Goal: Communication & Community: Answer question/provide support

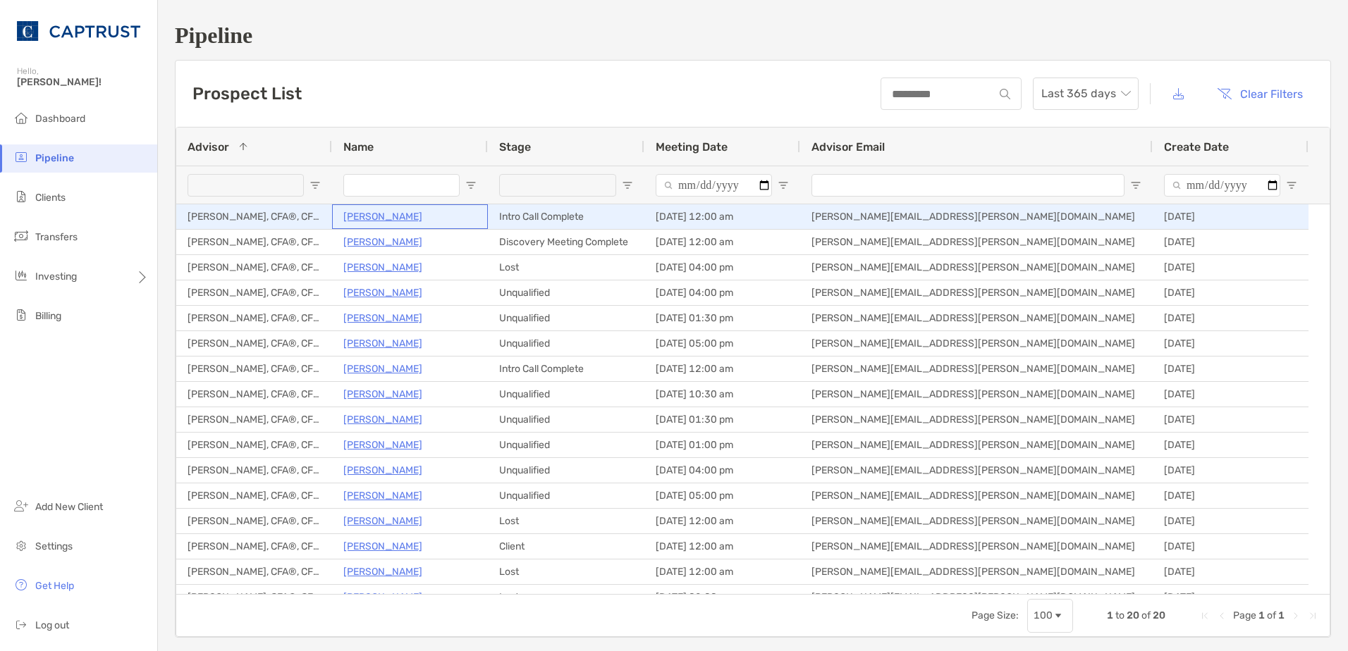
click at [397, 218] on p "[PERSON_NAME]" at bounding box center [382, 217] width 79 height 18
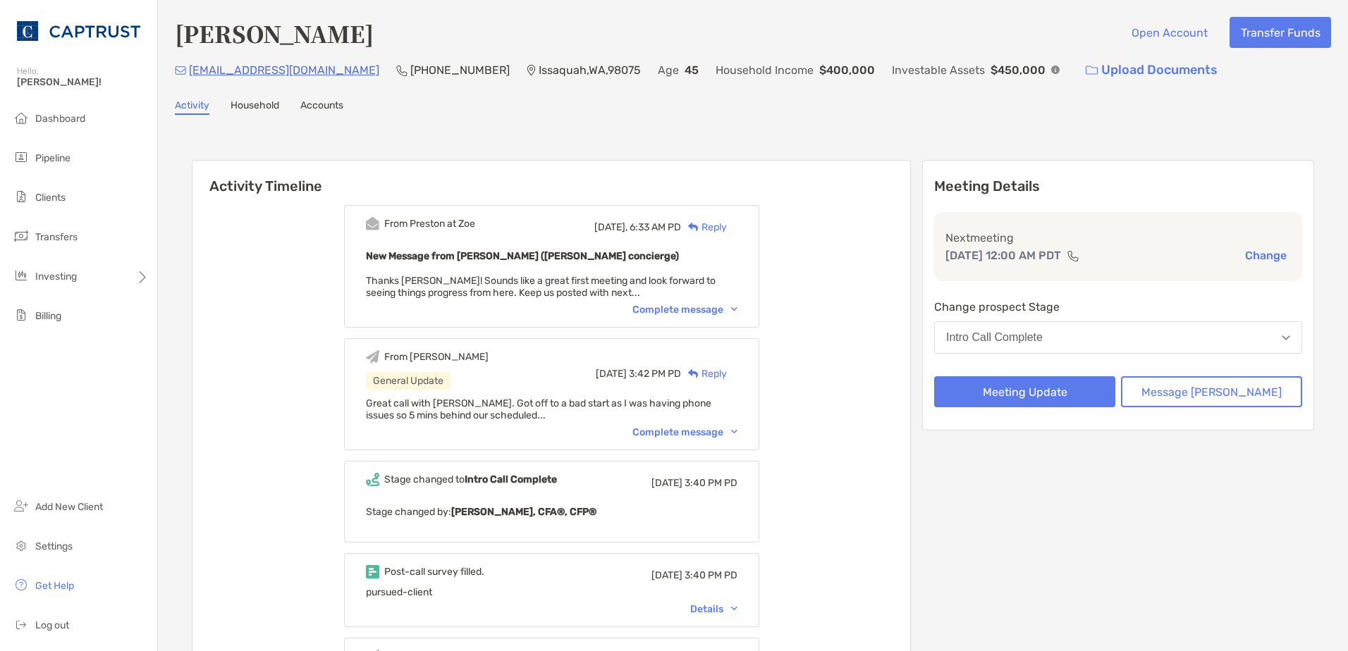
click at [706, 311] on div "Complete message" at bounding box center [684, 310] width 105 height 12
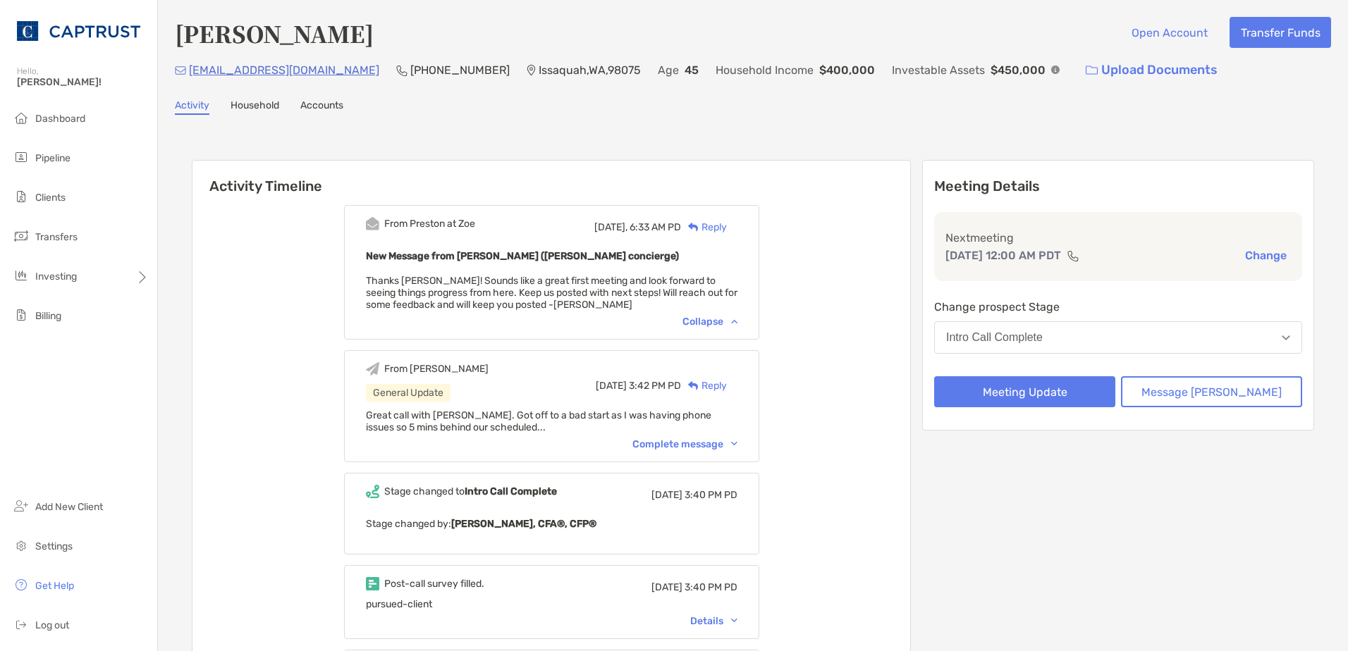
click at [718, 448] on div "Complete message" at bounding box center [684, 444] width 105 height 12
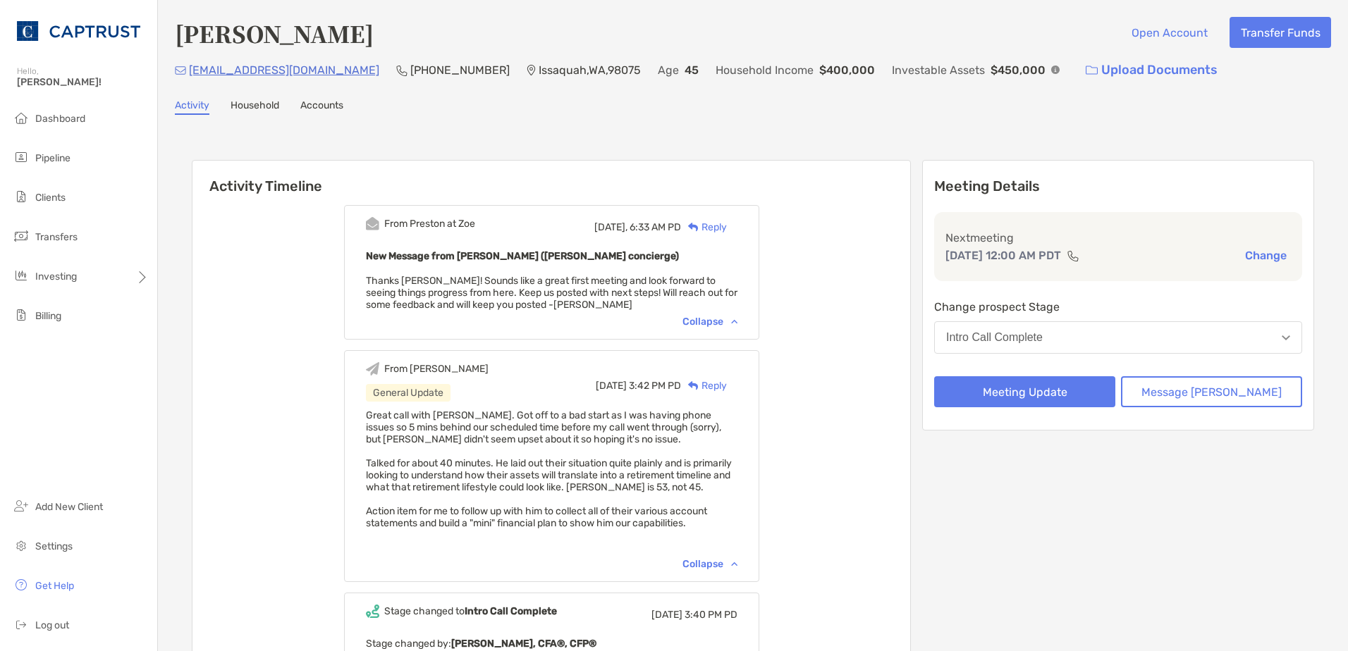
click at [729, 328] on div "From Preston at Zoe Today, 6:33 AM PD Reply New Message from Preston Buhrmaster…" at bounding box center [551, 272] width 415 height 135
click at [727, 226] on div "Reply" at bounding box center [704, 227] width 46 height 15
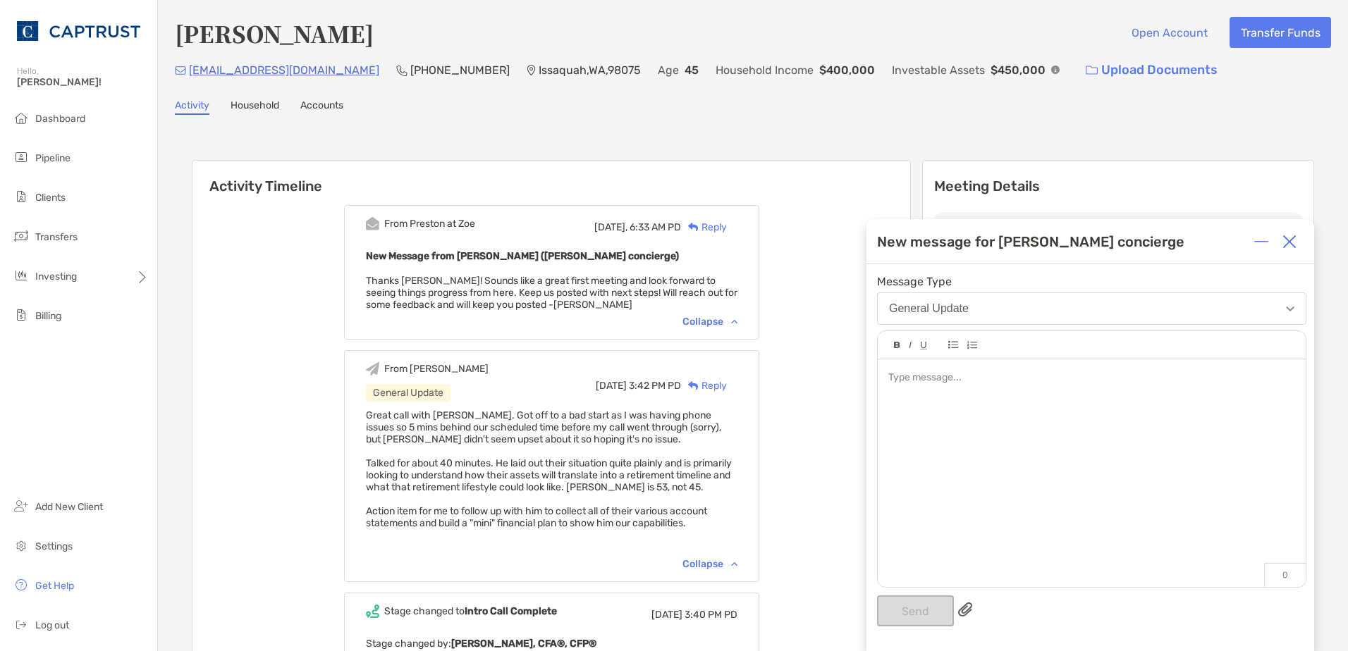
click at [928, 376] on div at bounding box center [1091, 378] width 406 height 15
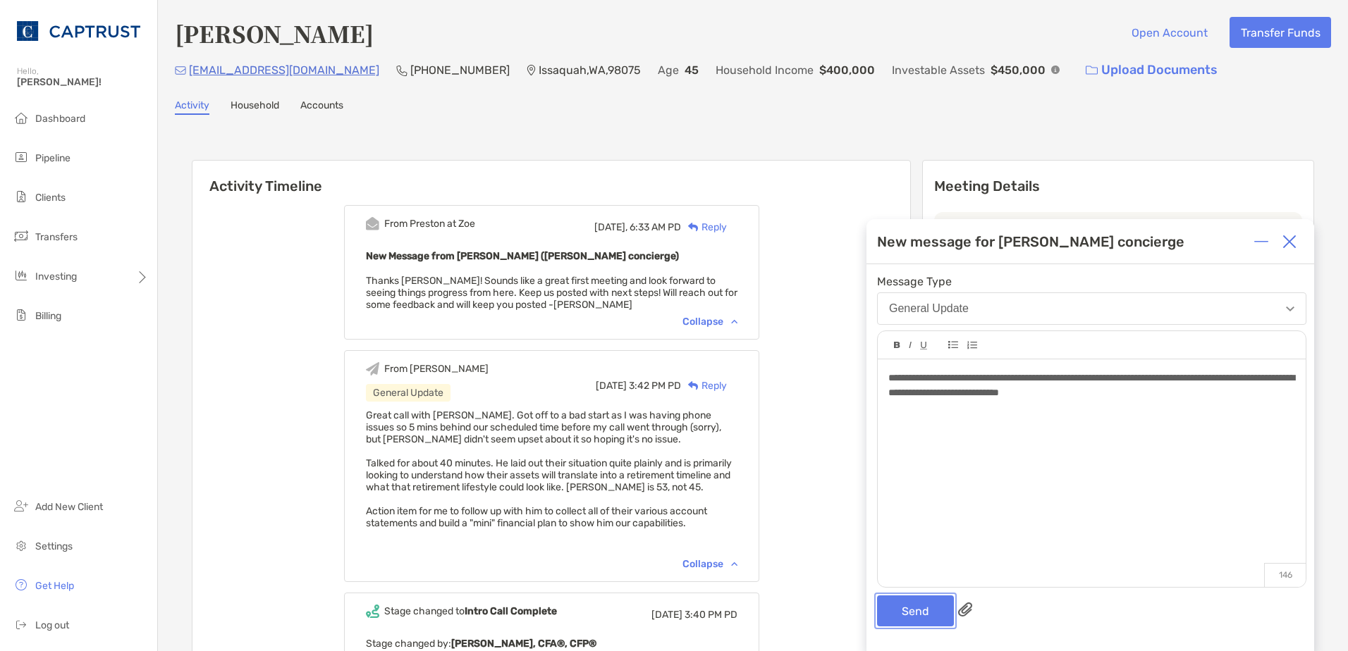
click at [921, 596] on button "Send" at bounding box center [915, 611] width 77 height 31
